Goal: Find contact information

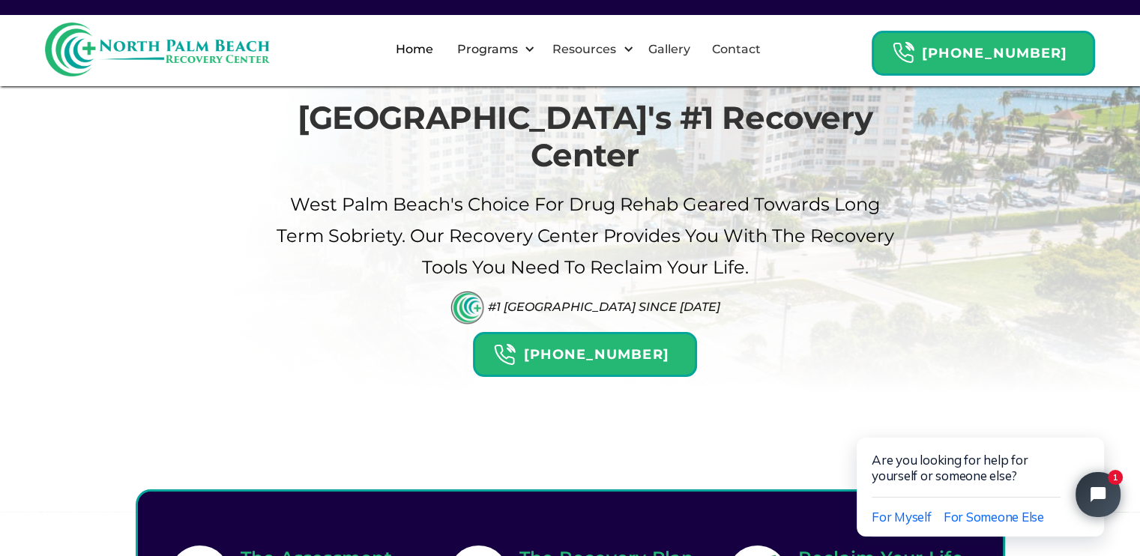
scroll to position [156, 0]
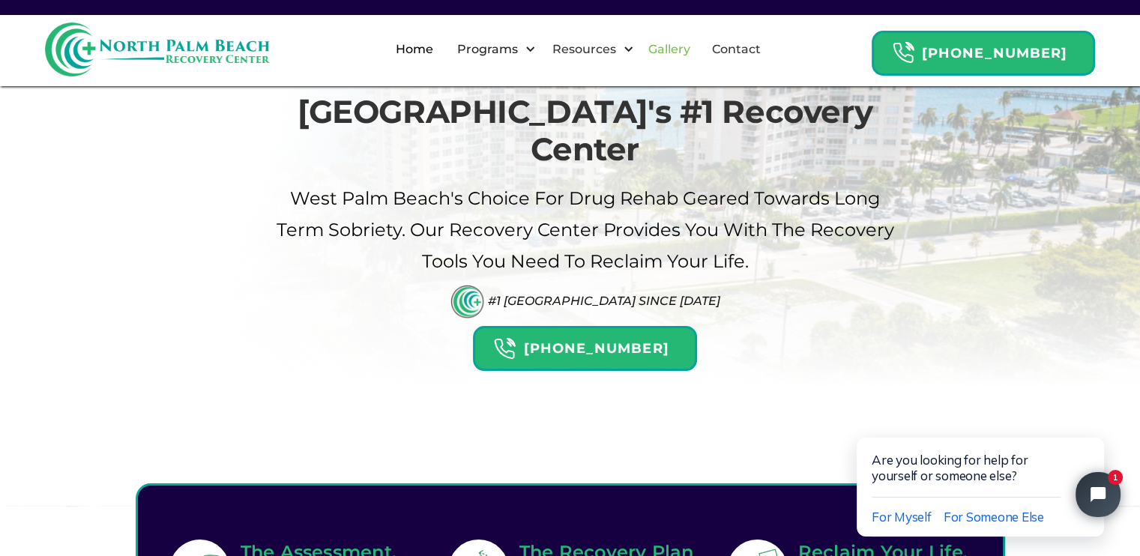
click at [695, 45] on link "Gallery" at bounding box center [669, 49] width 60 height 48
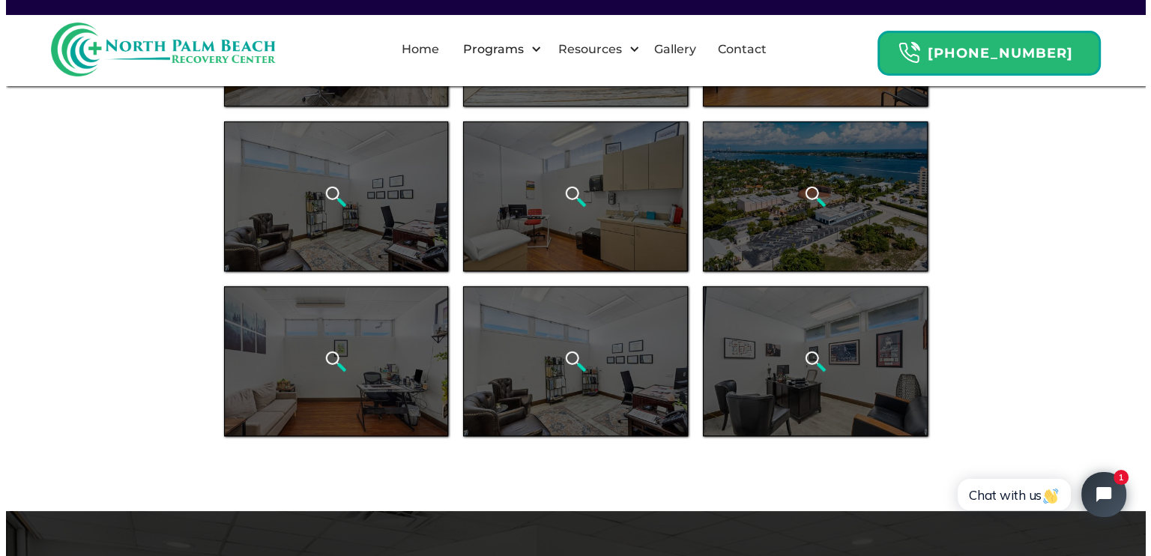
scroll to position [857, 0]
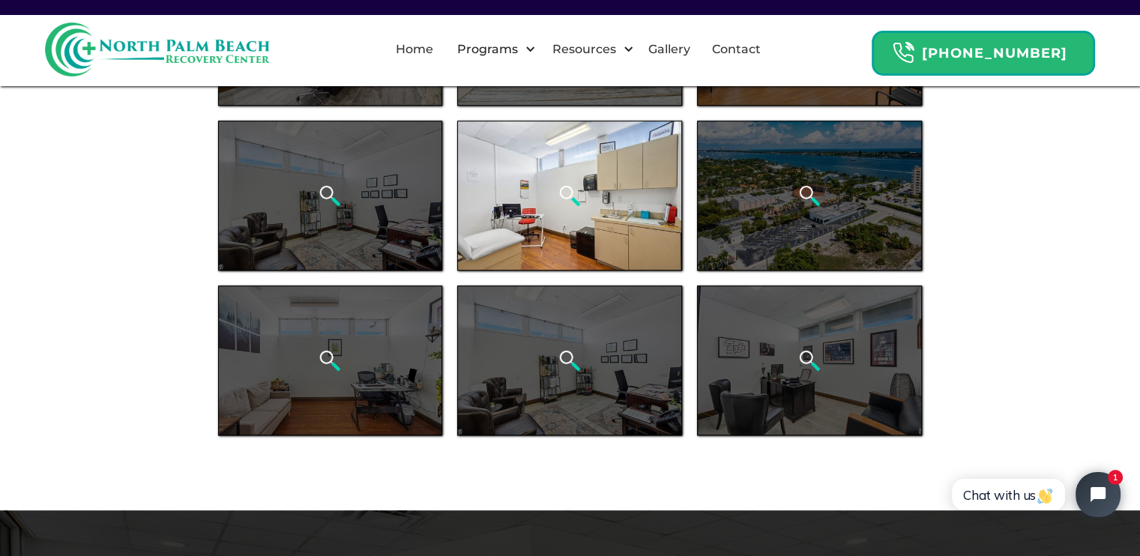
click at [498, 214] on div "open lightbox" at bounding box center [569, 196] width 225 height 150
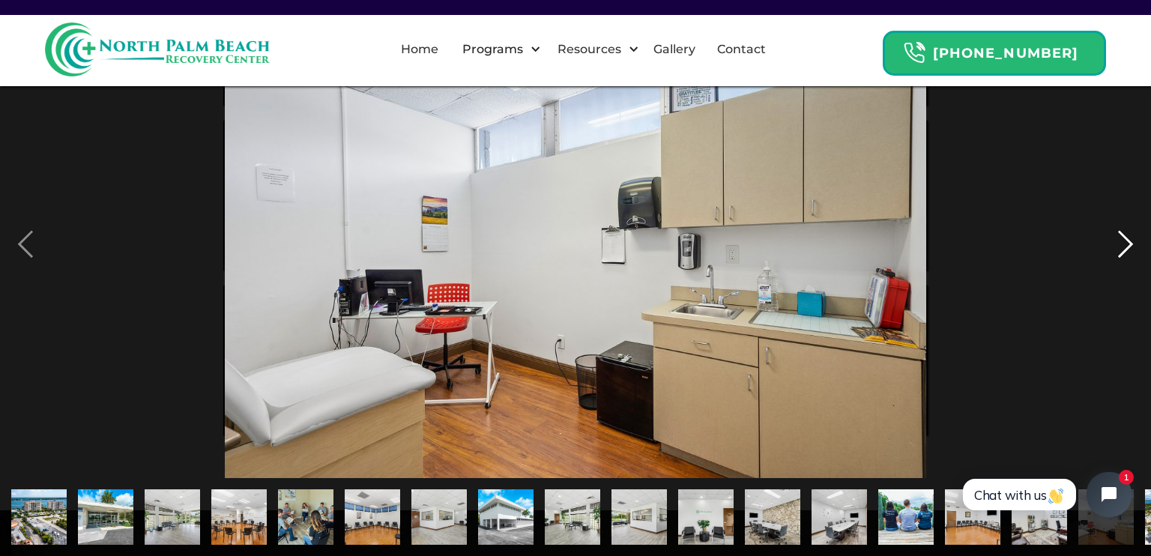
click at [1123, 247] on div "next image" at bounding box center [1125, 244] width 51 height 467
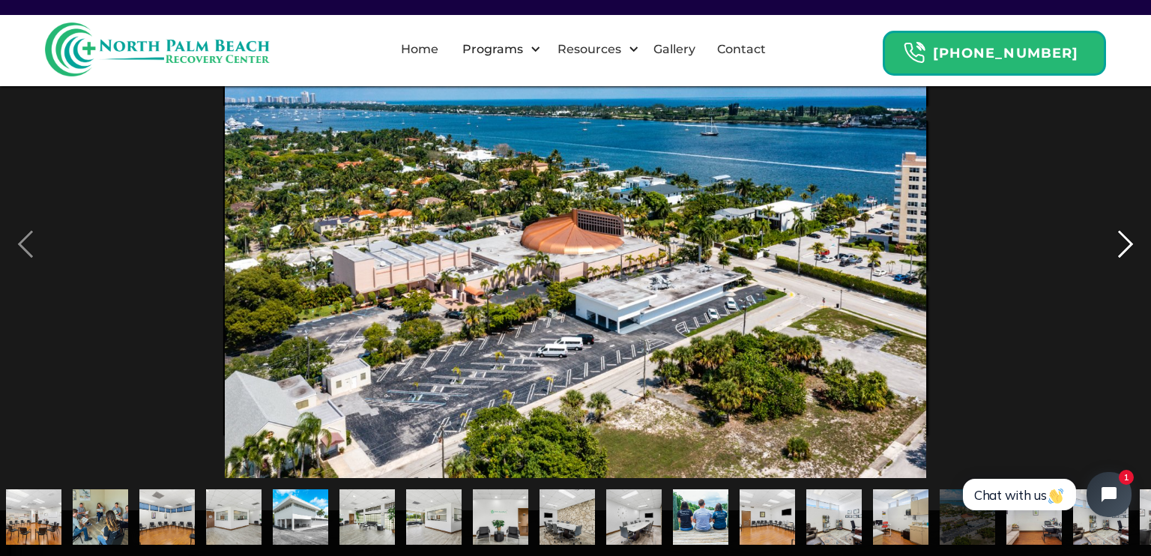
scroll to position [0, 261]
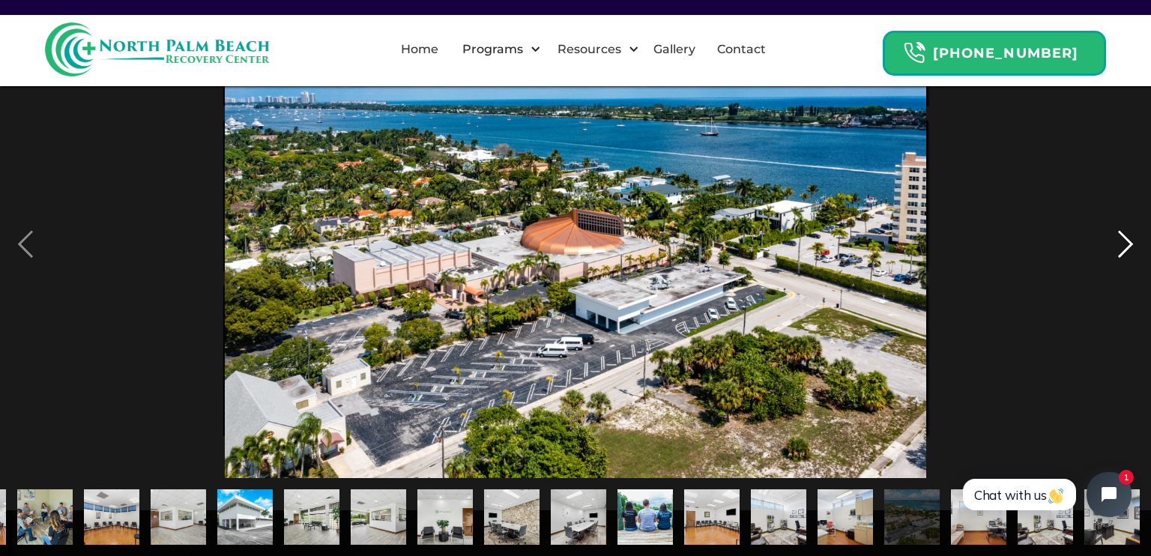
click at [1123, 247] on div "next image" at bounding box center [1125, 244] width 51 height 467
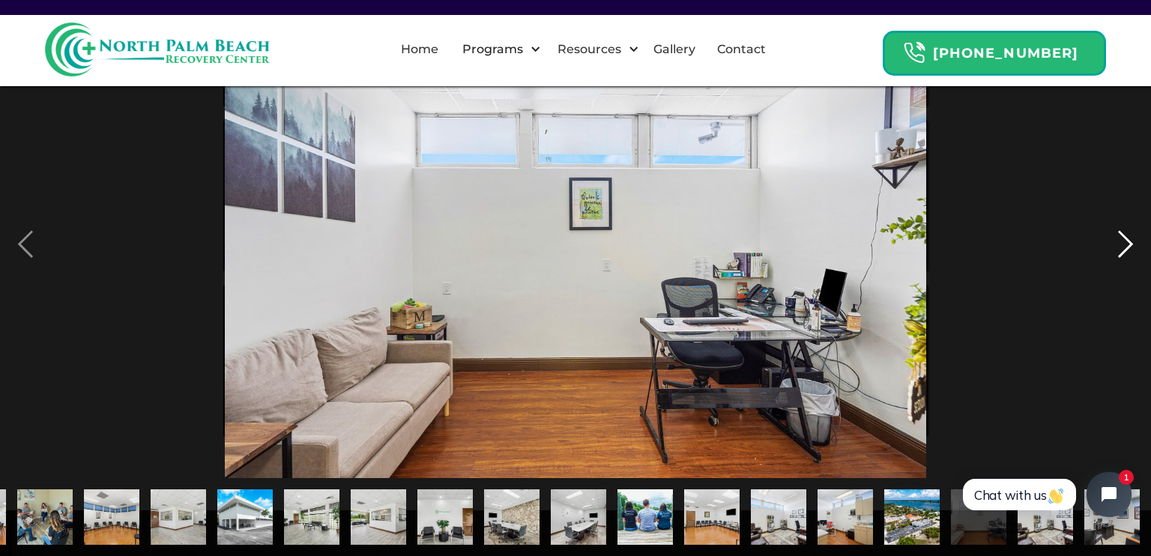
click at [1123, 247] on div "next image" at bounding box center [1125, 244] width 51 height 467
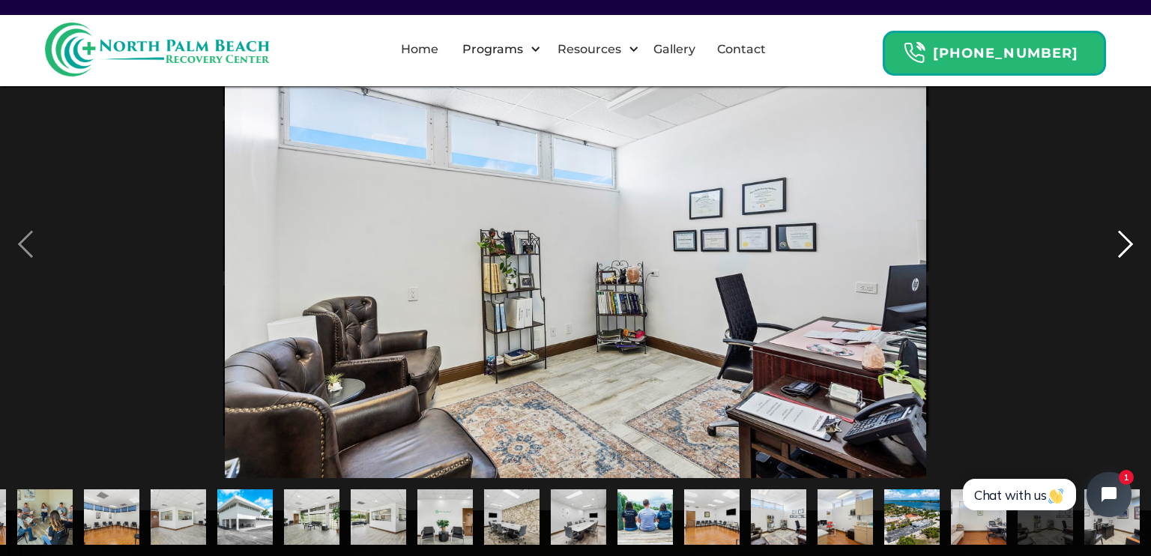
click at [1123, 247] on div "next image" at bounding box center [1125, 244] width 51 height 467
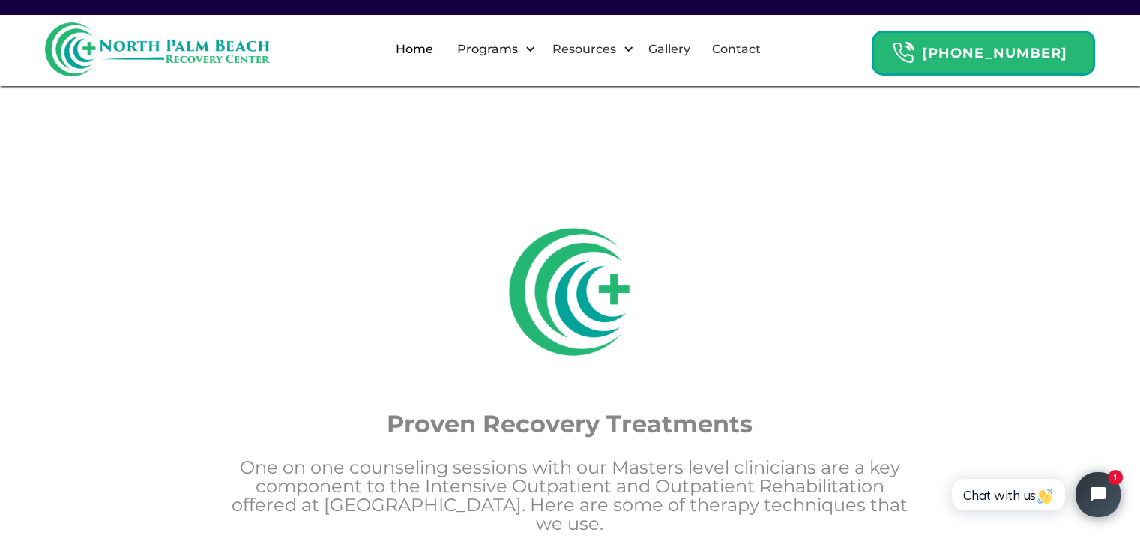
scroll to position [2227, 0]
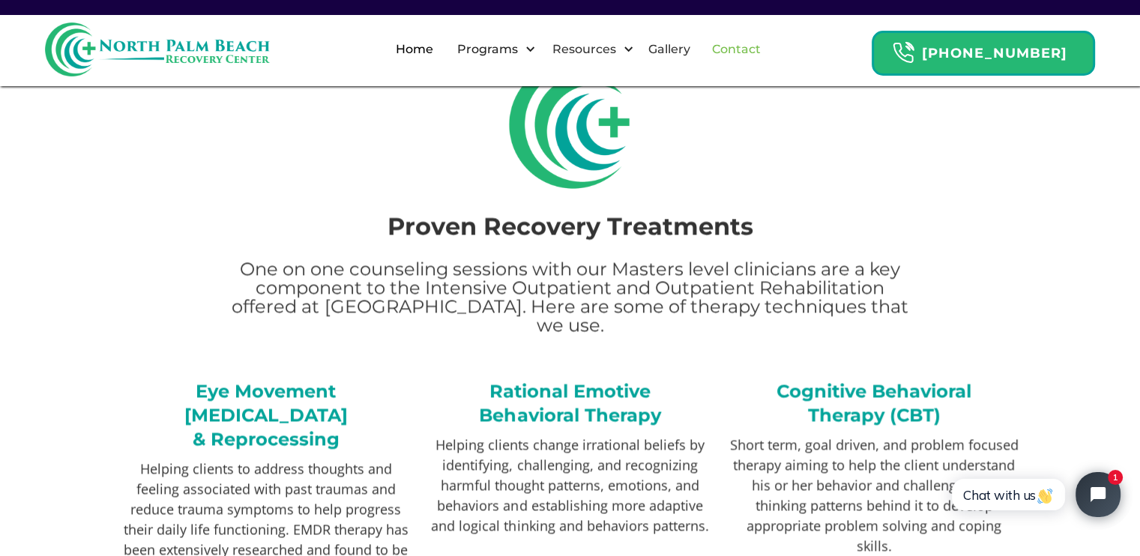
click at [761, 56] on link "Contact" at bounding box center [736, 49] width 67 height 48
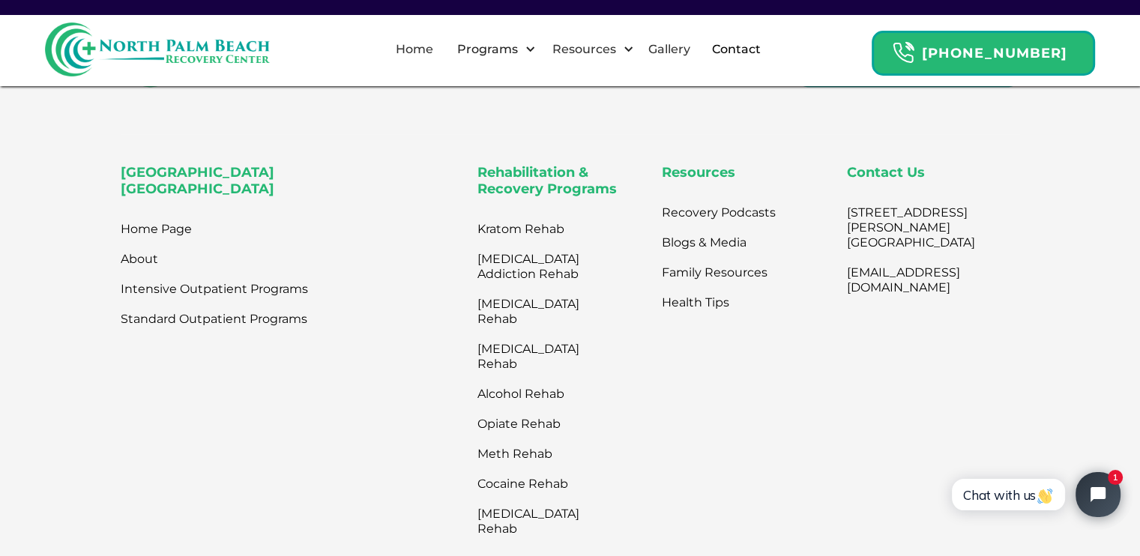
scroll to position [893, 0]
drag, startPoint x: 820, startPoint y: 226, endPoint x: 899, endPoint y: 250, distance: 83.2
click at [899, 250] on div "North Palm Beach Recovery Center Home Page About Intensive Outpatient Programs …" at bounding box center [570, 352] width 899 height 378
click at [887, 256] on link "2801 N. Flager Dr. West Palm Beach, FL 33407" at bounding box center [911, 226] width 128 height 60
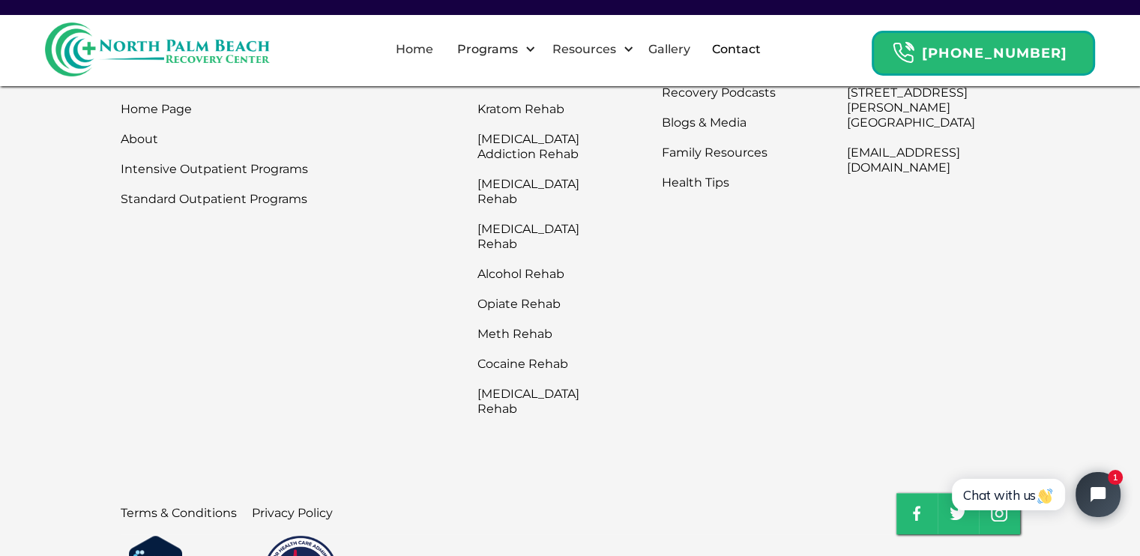
scroll to position [1013, 0]
